Goal: Browse casually: Explore the website without a specific task or goal

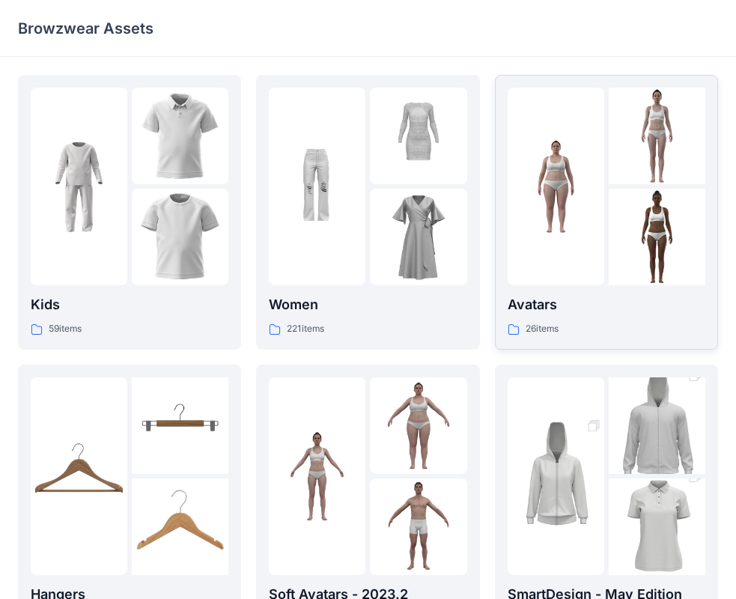
click at [564, 228] on img at bounding box center [556, 187] width 97 height 97
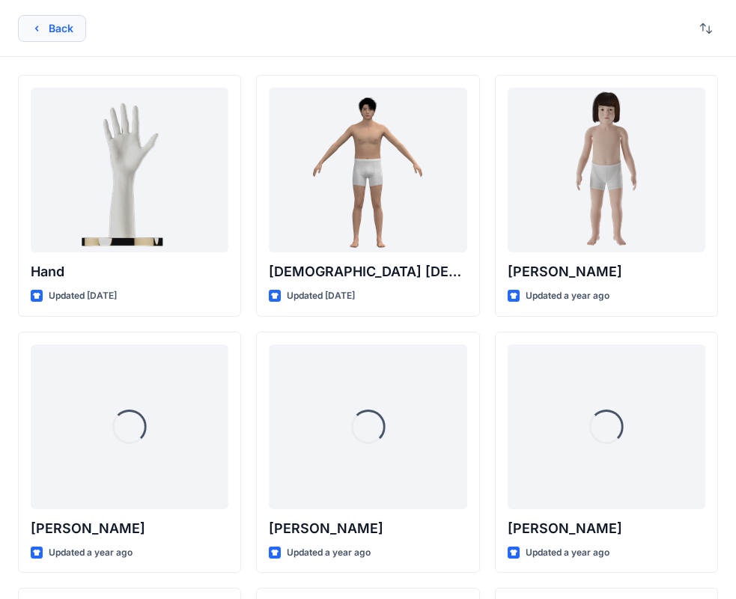
click at [52, 30] on button "Back" at bounding box center [52, 28] width 68 height 27
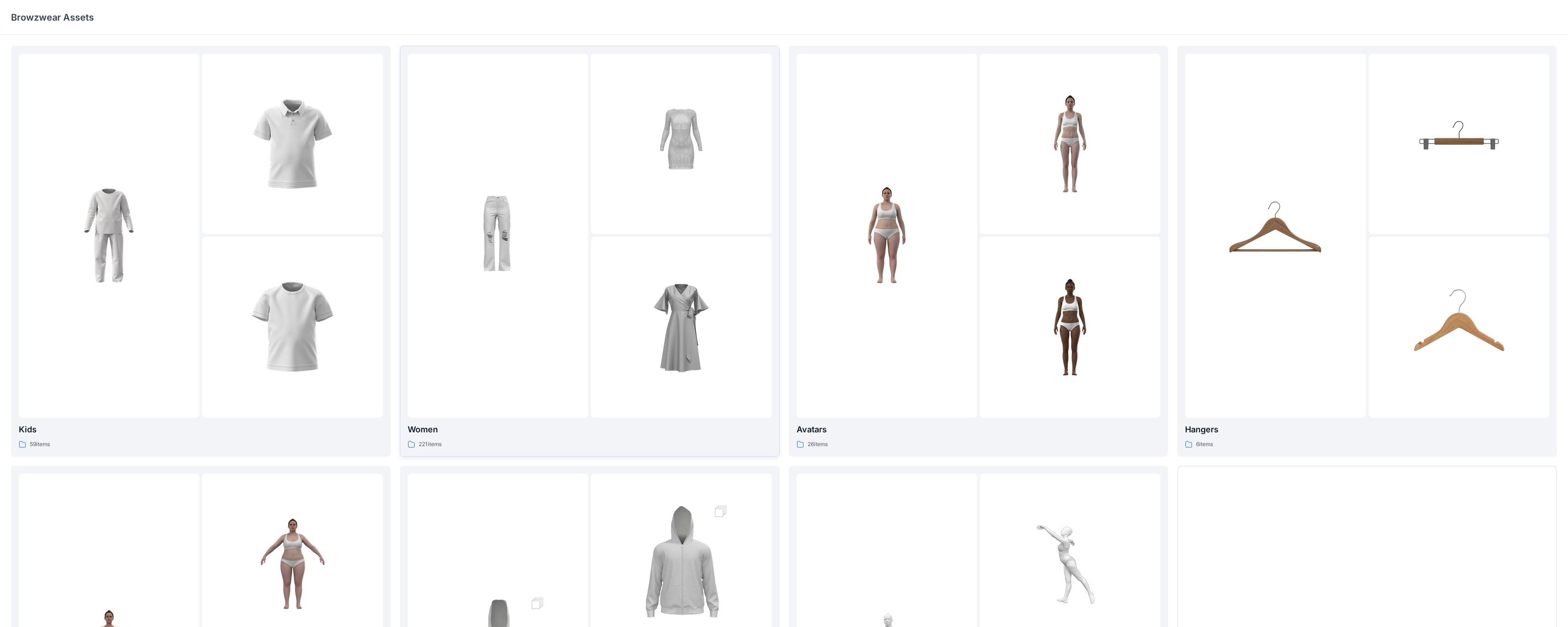
click at [438, 366] on div at bounding box center [497, 236] width 180 height 364
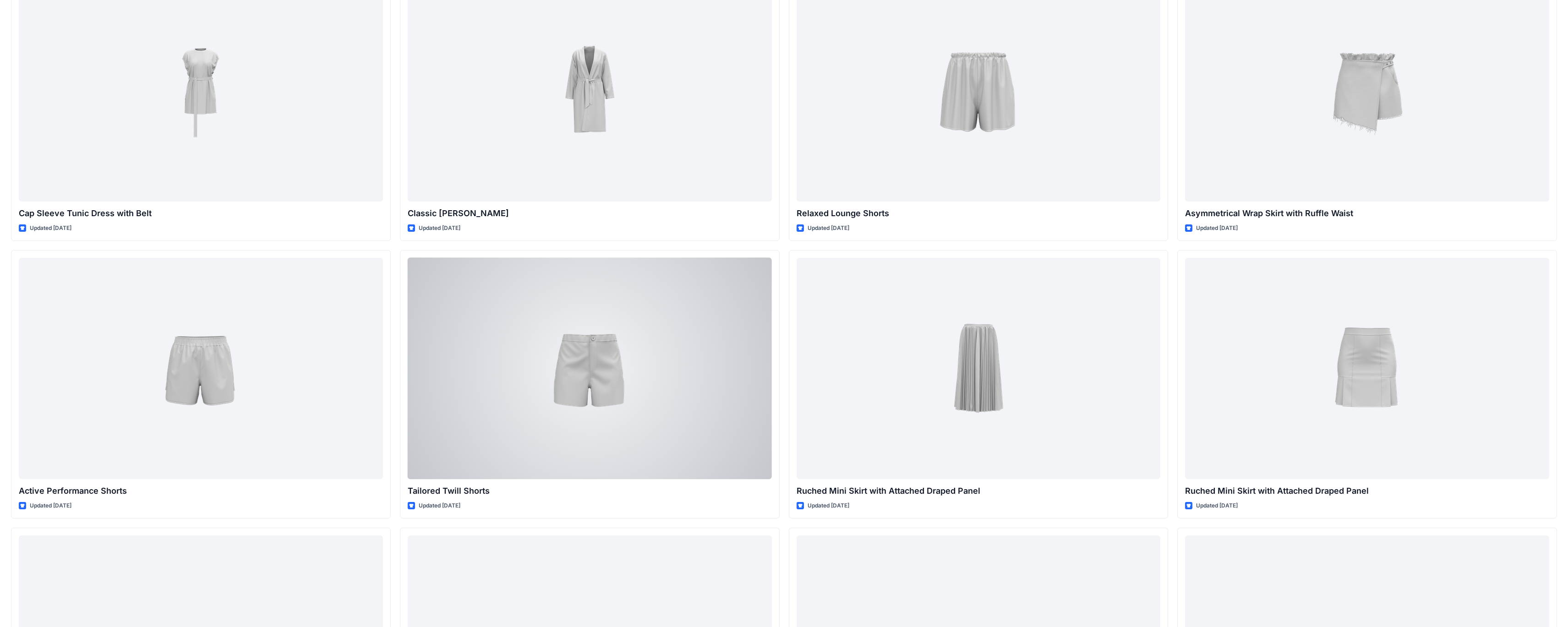
scroll to position [2868, 0]
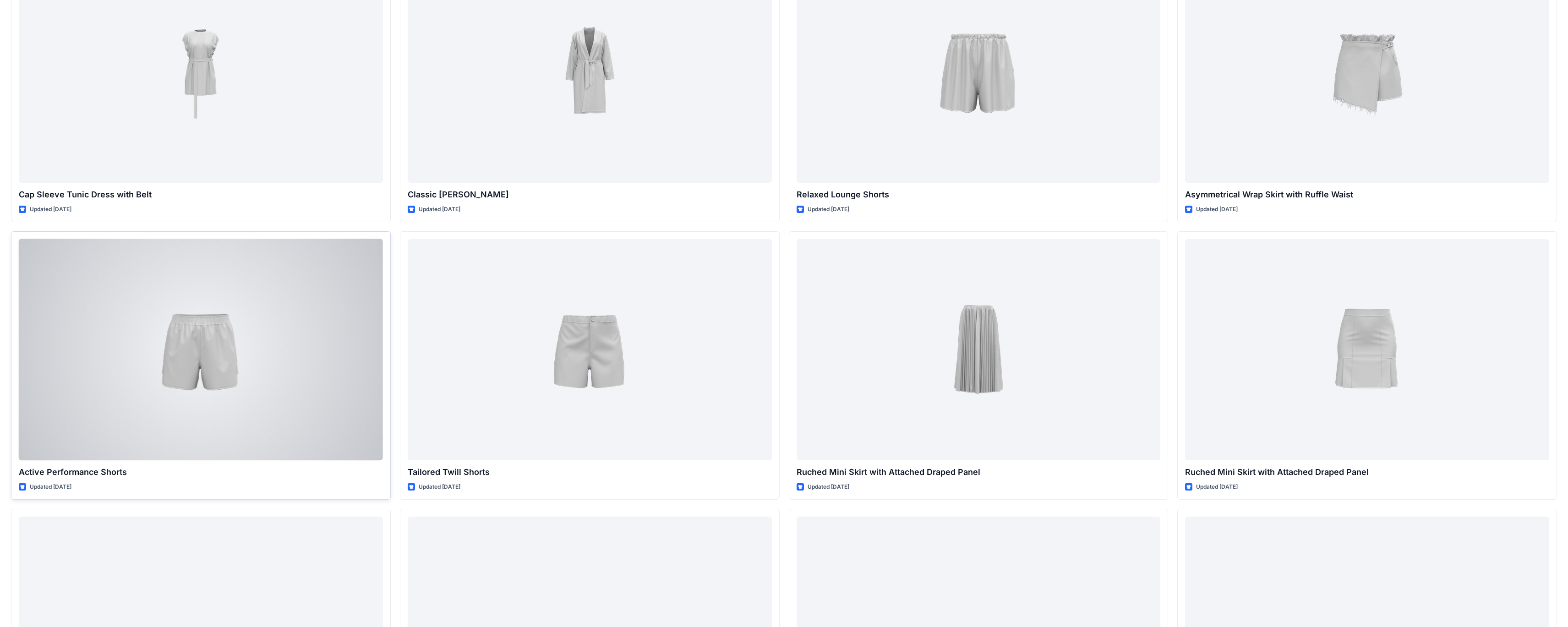
click at [200, 325] on div at bounding box center [201, 350] width 364 height 221
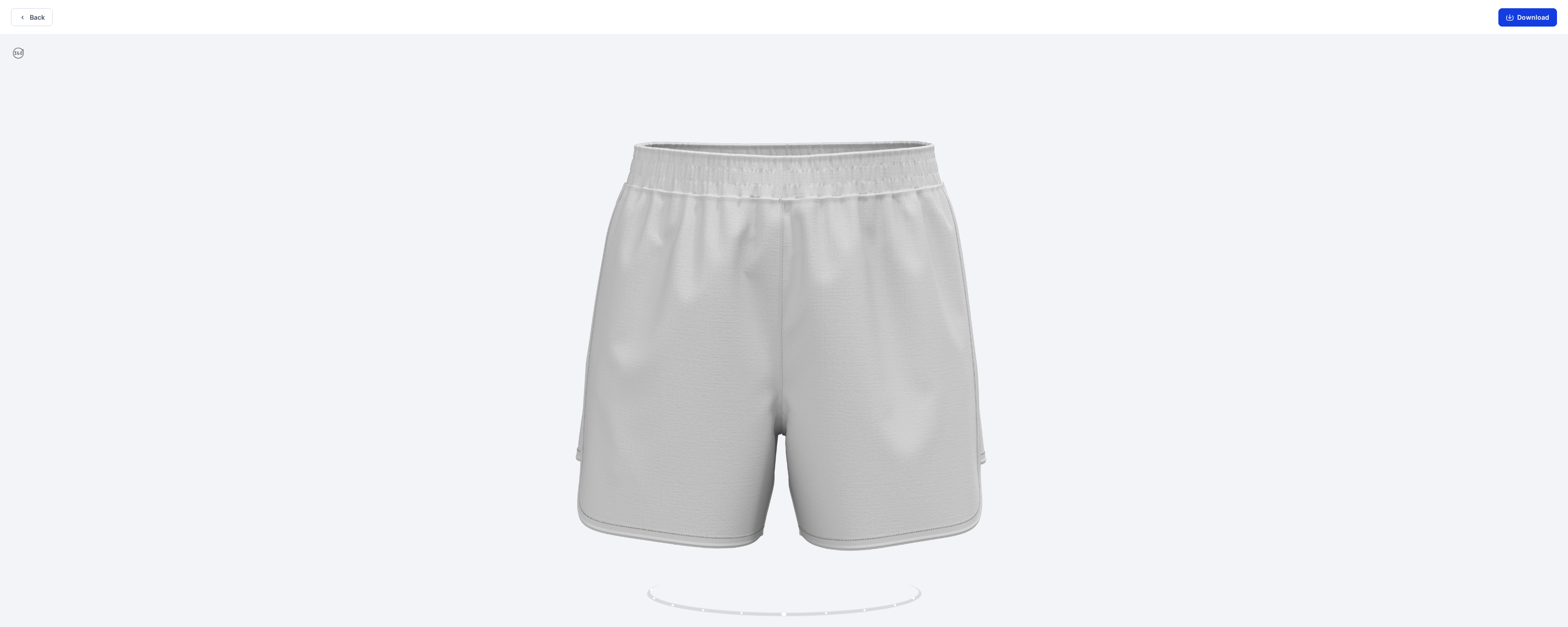
click at [458, 17] on button "Download" at bounding box center [1528, 17] width 59 height 18
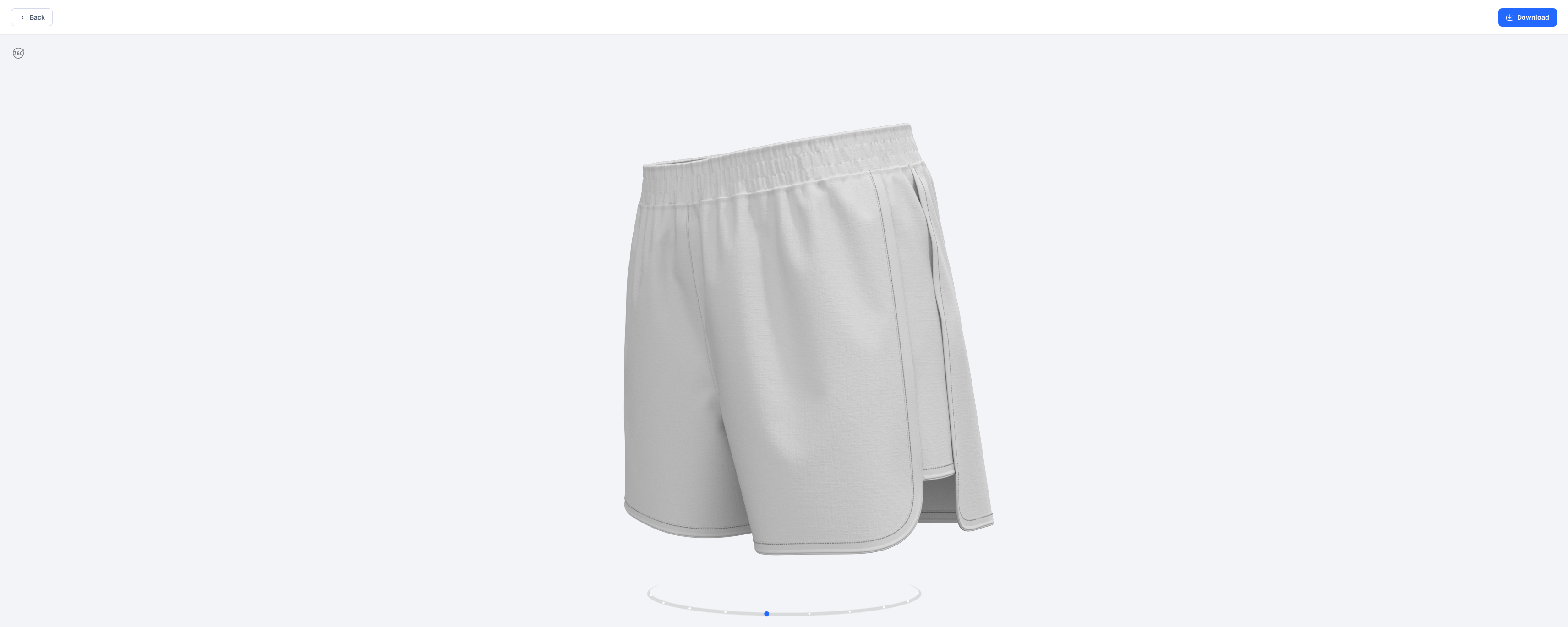
drag, startPoint x: 935, startPoint y: 434, endPoint x: 922, endPoint y: 509, distance: 76.1
click at [458, 366] on div at bounding box center [784, 332] width 1568 height 594
